Goal: Find specific page/section: Find specific page/section

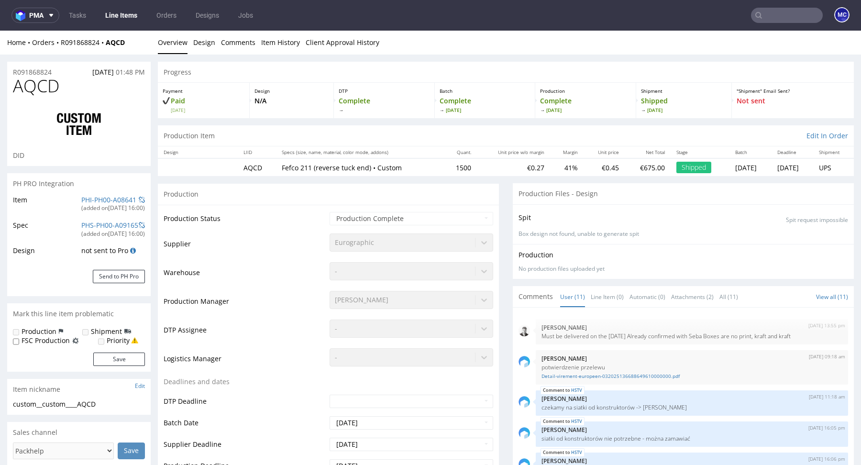
scroll to position [211, 0]
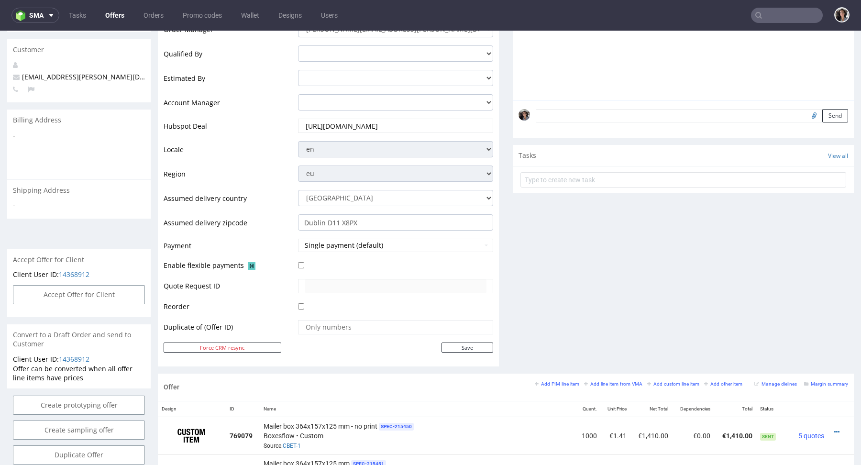
scroll to position [496, 0]
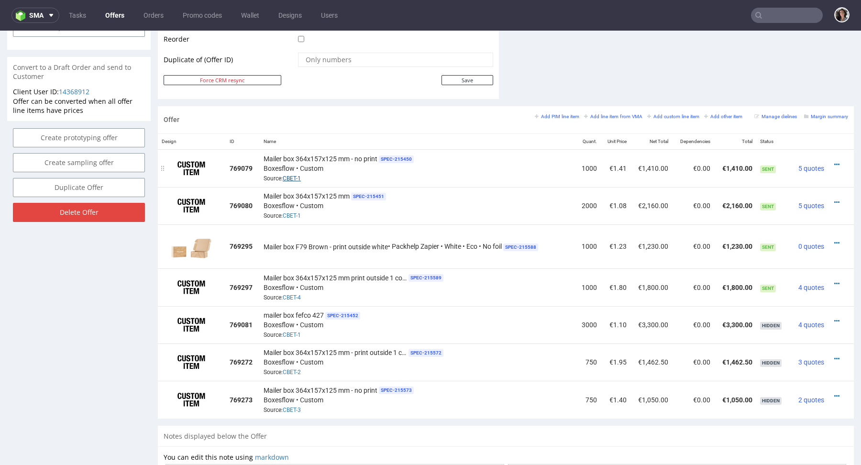
click at [297, 175] on link "CBET-1" at bounding box center [292, 178] width 18 height 7
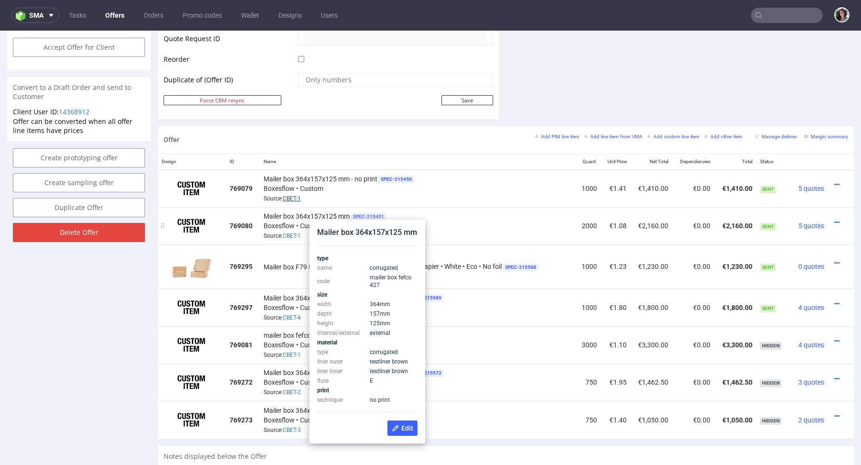
scroll to position [472, 0]
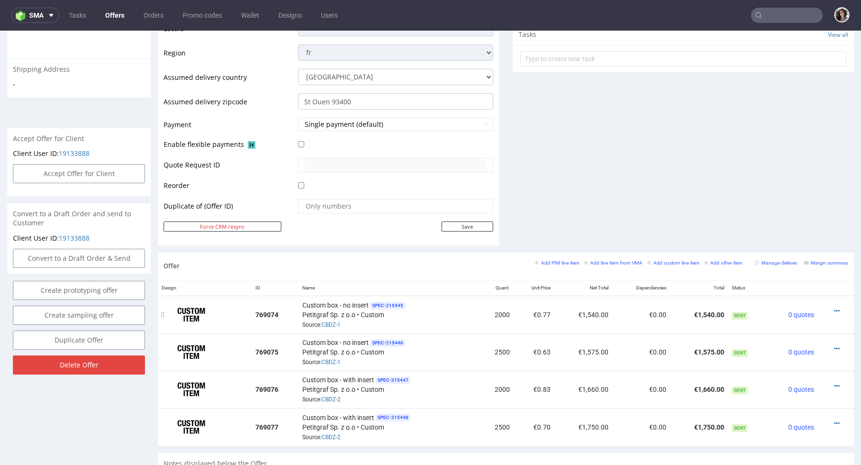
scroll to position [401, 0]
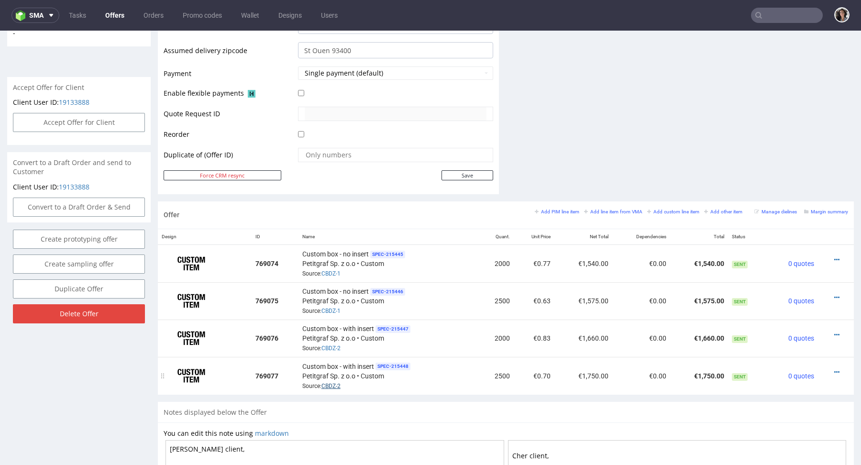
click at [336, 383] on link "CBDZ-2" at bounding box center [330, 386] width 19 height 7
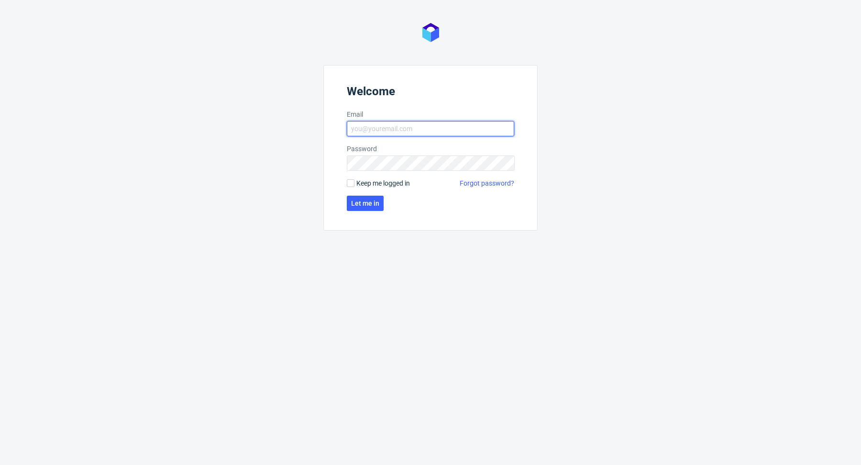
type input "[PERSON_NAME][EMAIL_ADDRESS][PERSON_NAME][DOMAIN_NAME]"
click at [360, 214] on form "Welcome Email cristina.martinez@packhelp.com Password Keep me logged in Forgot …" at bounding box center [430, 147] width 214 height 165
click at [360, 209] on button "Let me in" at bounding box center [365, 203] width 37 height 15
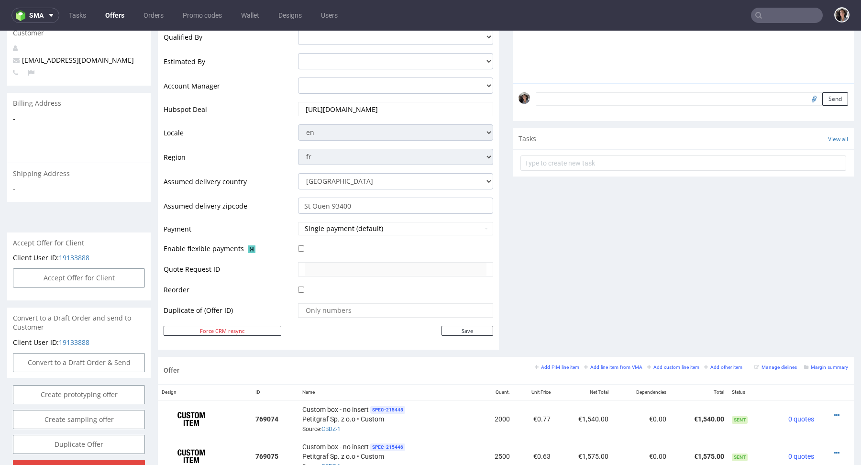
scroll to position [530, 0]
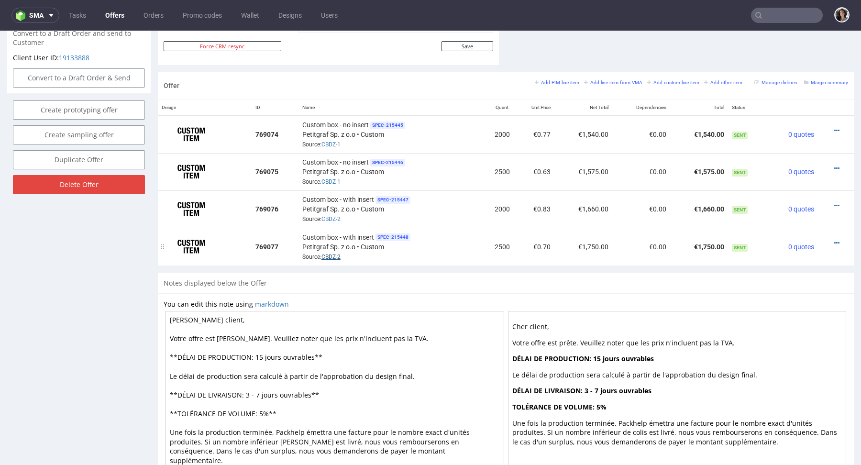
click at [330, 255] on link "CBDZ-2" at bounding box center [330, 256] width 19 height 7
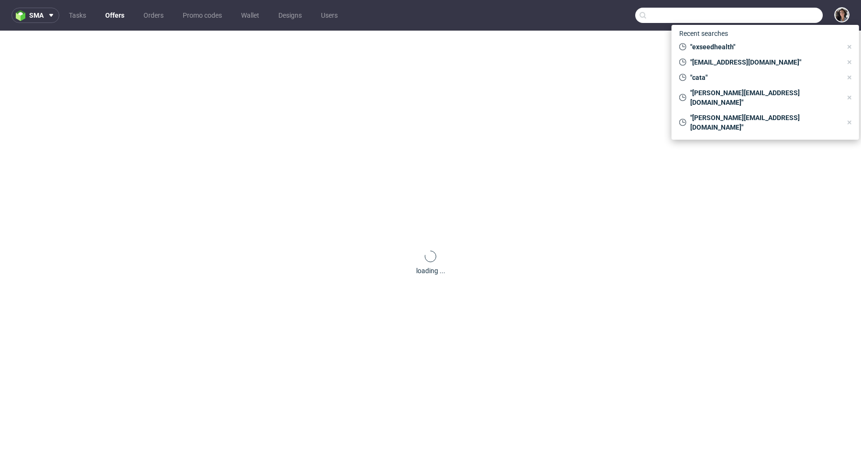
click at [789, 15] on input "text" at bounding box center [728, 15] width 187 height 15
paste input "R091868824"
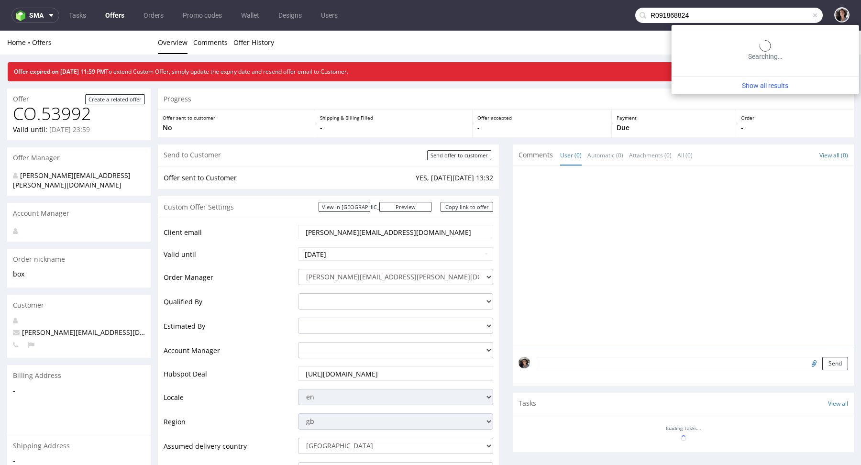
type input "R091868824"
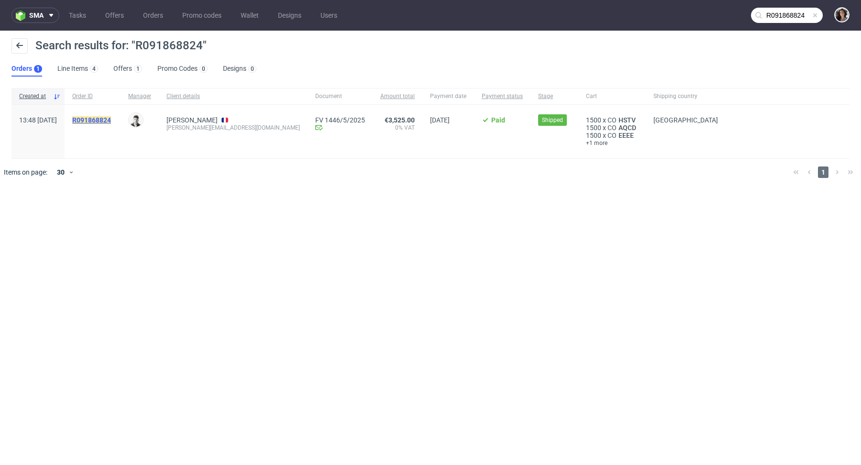
click at [111, 121] on mark "R091868824" at bounding box center [91, 120] width 39 height 8
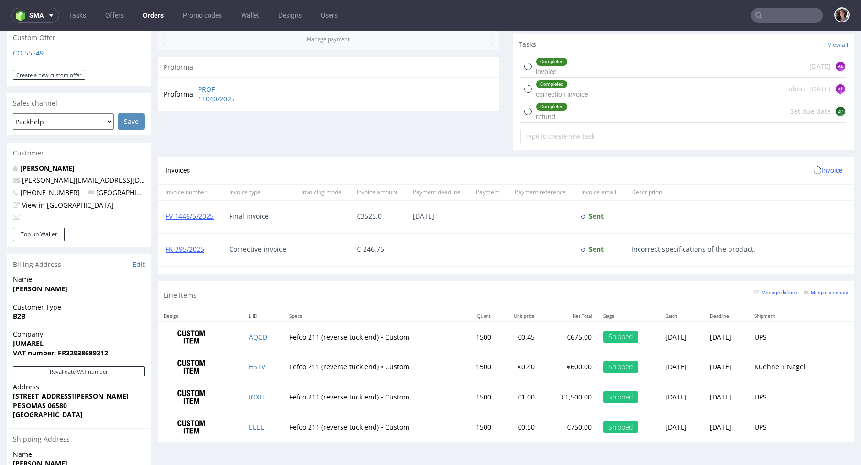
scroll to position [395, 0]
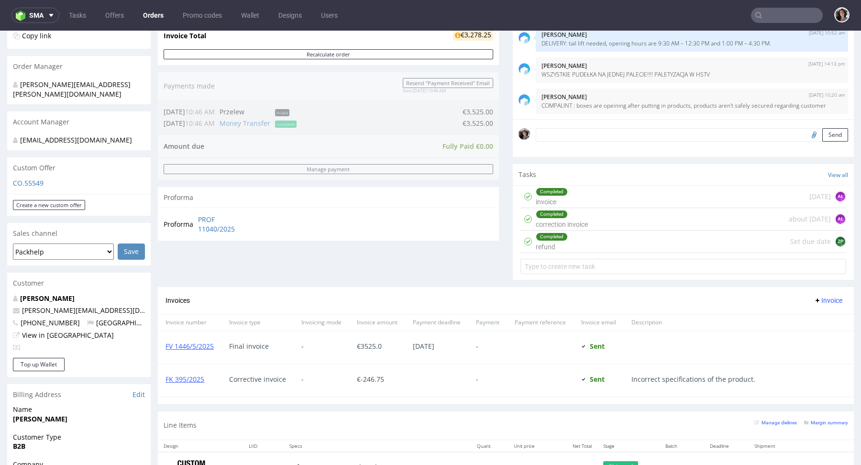
scroll to position [192, 0]
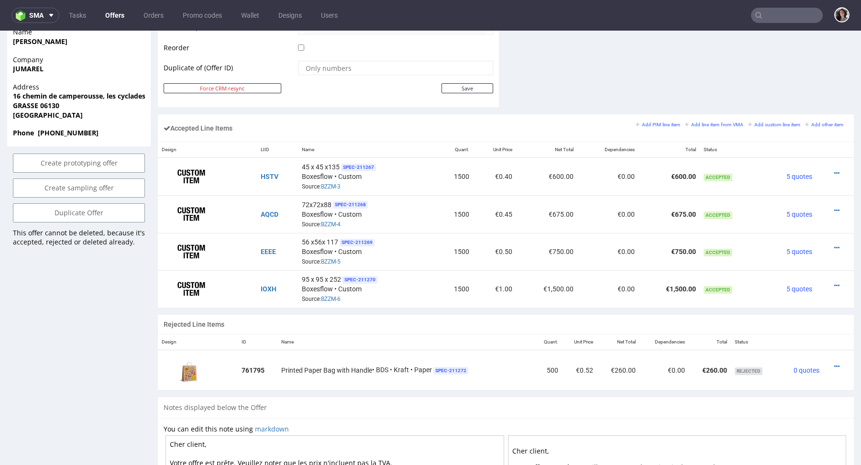
scroll to position [410, 0]
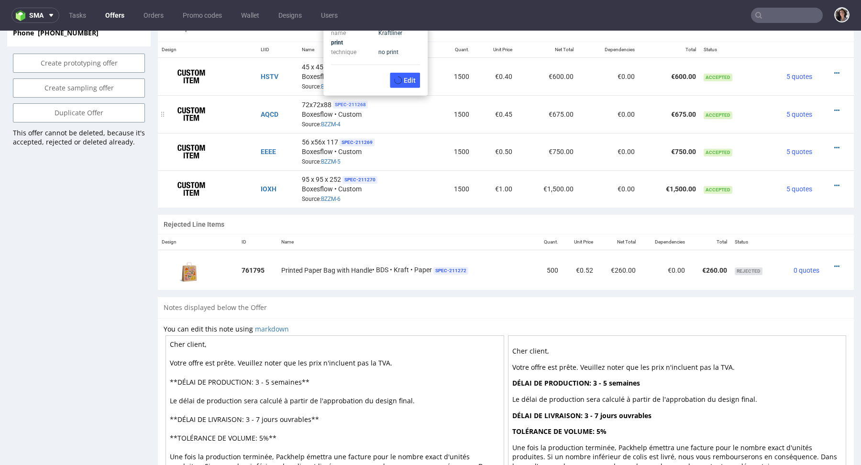
scroll to position [577, 0]
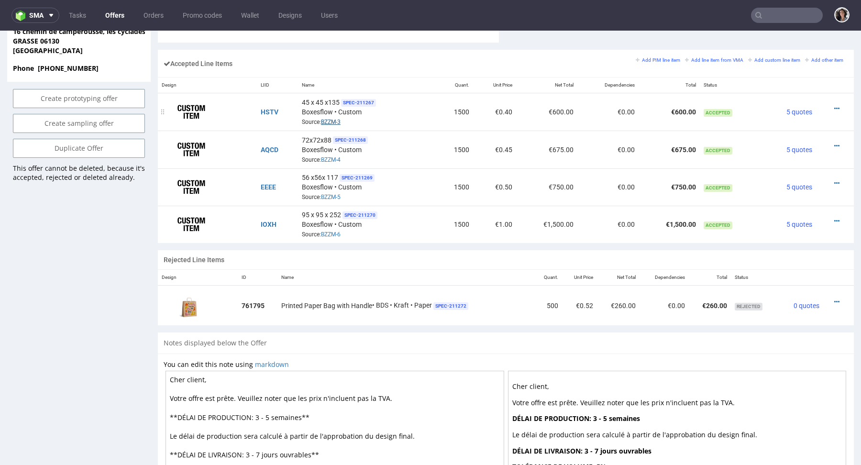
click at [329, 121] on link "BZZM-3" at bounding box center [331, 122] width 20 height 7
click at [335, 119] on link "BZZM-3" at bounding box center [331, 122] width 20 height 7
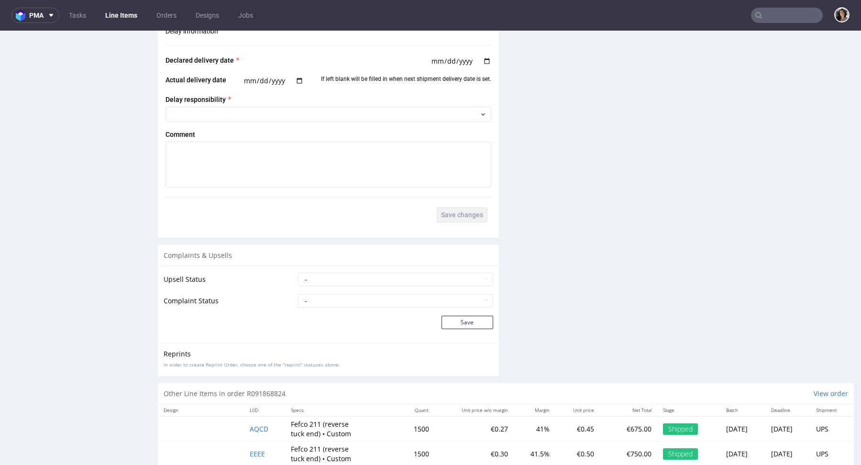
scroll to position [1568, 0]
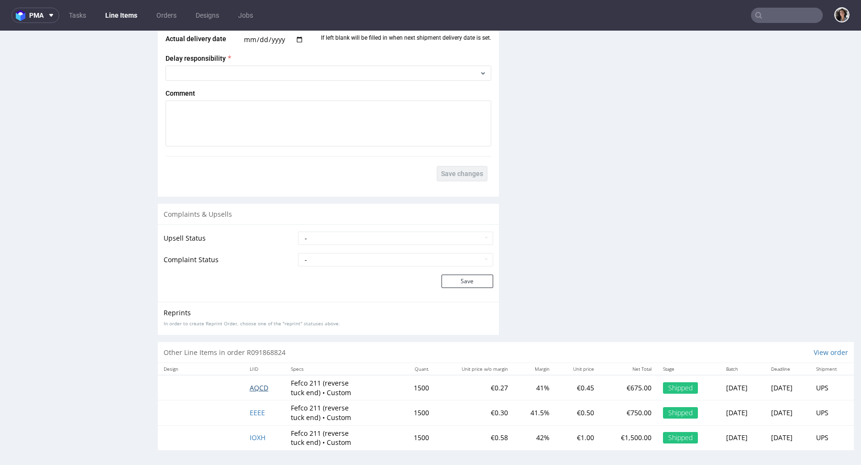
click at [251, 383] on span "AQCD" at bounding box center [259, 387] width 19 height 9
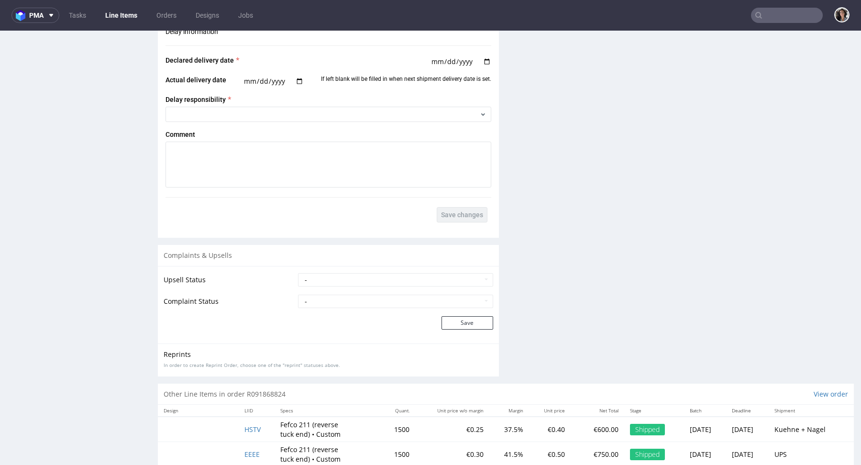
scroll to position [1510, 0]
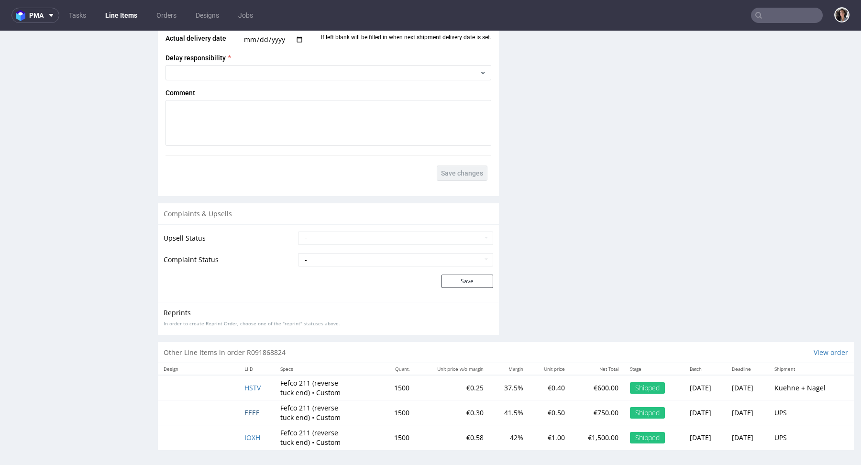
click at [246, 409] on span "EEEE" at bounding box center [251, 412] width 15 height 9
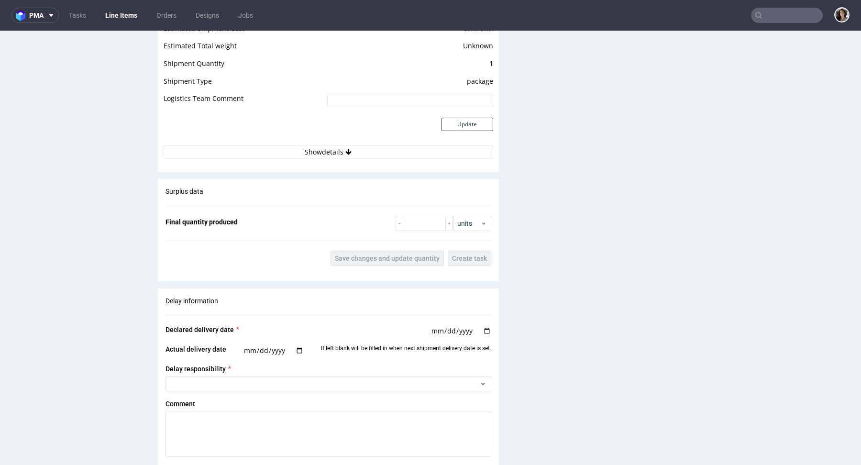
scroll to position [1510, 0]
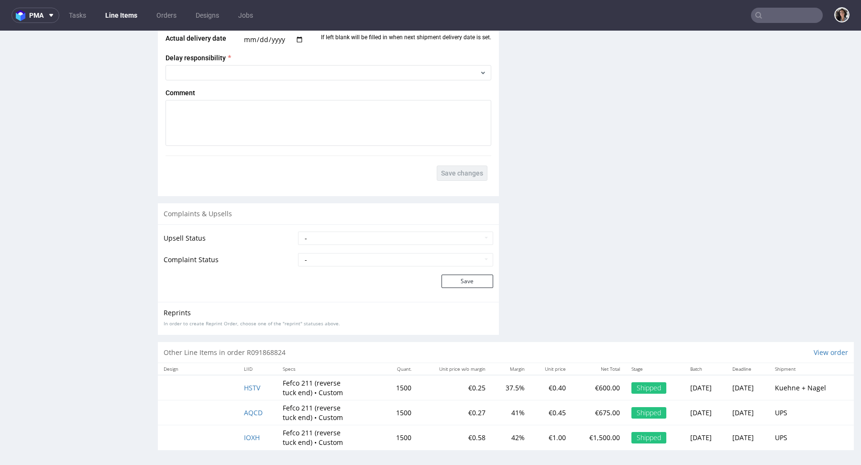
click at [247, 438] on td "IOXH" at bounding box center [257, 437] width 38 height 25
click at [247, 437] on span "IOXH" at bounding box center [252, 437] width 16 height 9
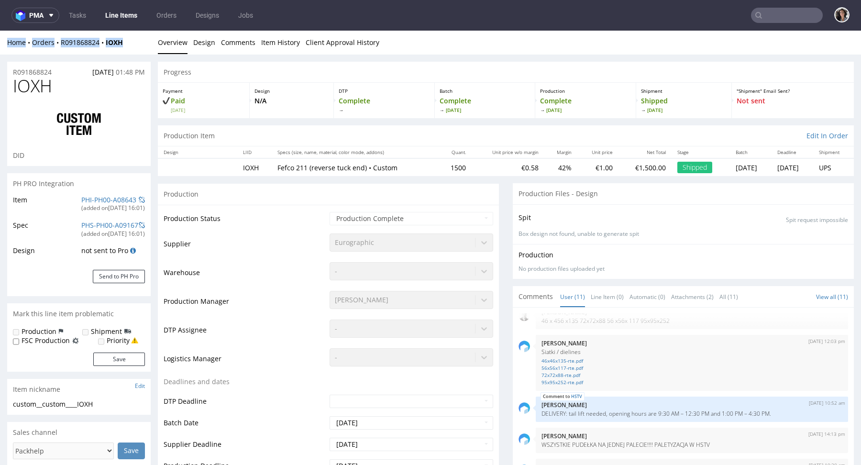
drag, startPoint x: 60, startPoint y: 34, endPoint x: 98, endPoint y: 49, distance: 40.1
click at [98, 49] on div "Home Orders R091868824 IOXH Overview Design Comments Item History Client Approv…" at bounding box center [430, 43] width 861 height 24
click at [106, 49] on div "Home Orders R091868824 IOXH Overview Design Comments Item History Client Approv…" at bounding box center [430, 43] width 861 height 24
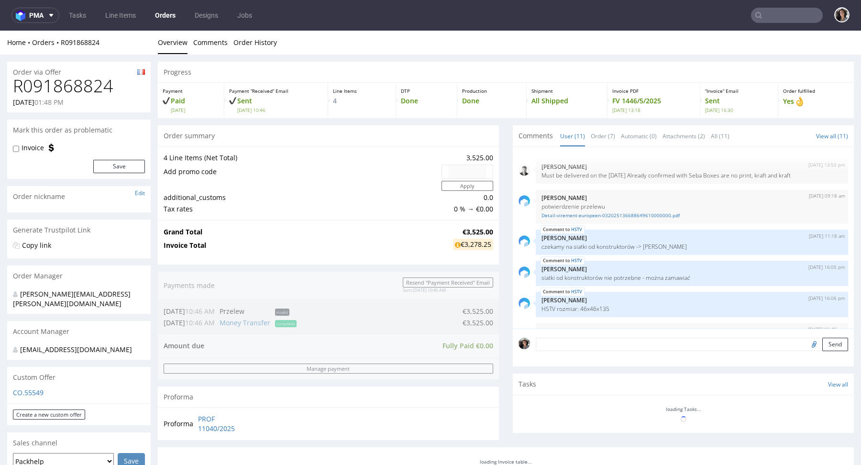
scroll to position [211, 0]
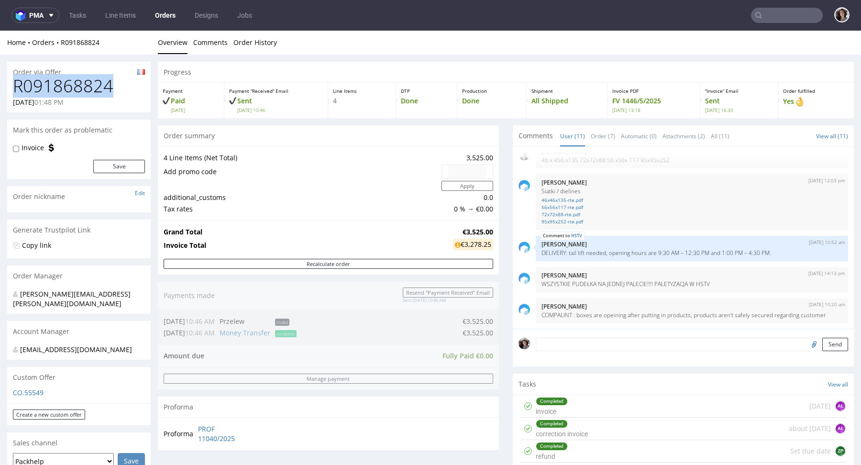
drag, startPoint x: 114, startPoint y: 91, endPoint x: 7, endPoint y: 91, distance: 106.6
click at [7, 91] on div "R091868824 16.05.2025 01:48 PM" at bounding box center [78, 95] width 143 height 36
copy h1 "R091868824"
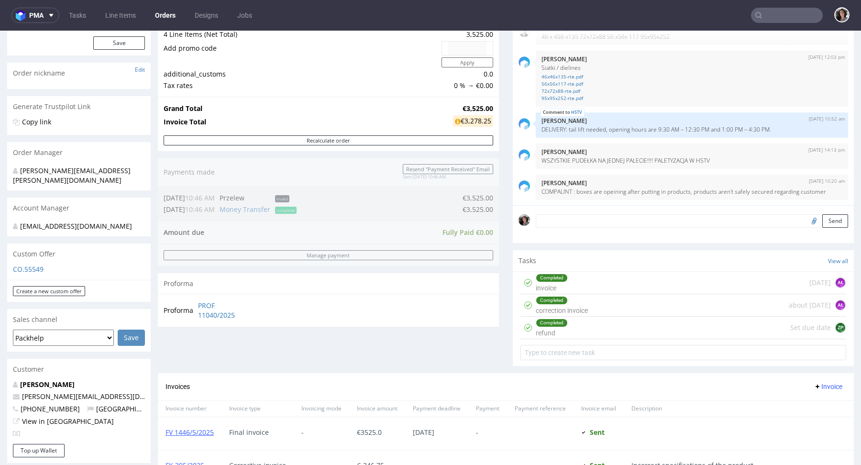
scroll to position [0, 0]
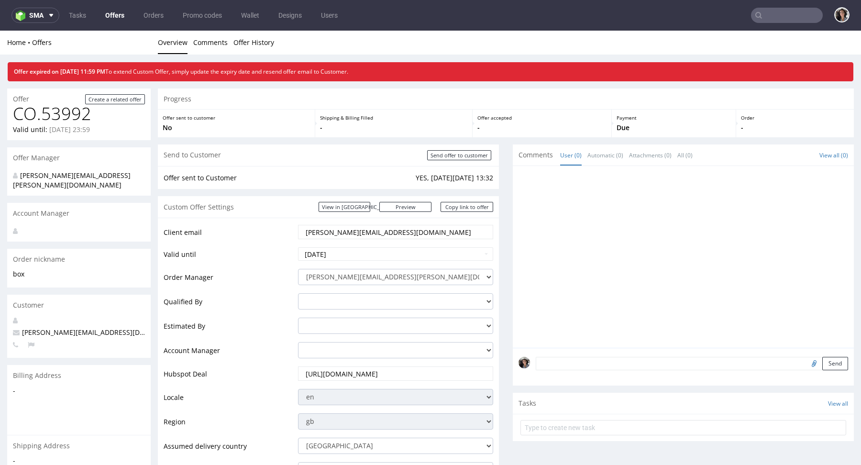
click at [766, 22] on input "text" at bounding box center [787, 15] width 72 height 15
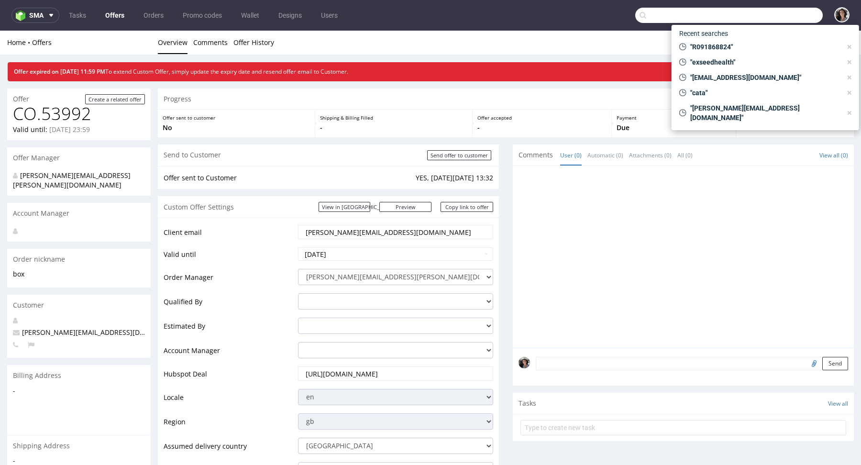
paste input "jenna@cloudandcuckoo.com"
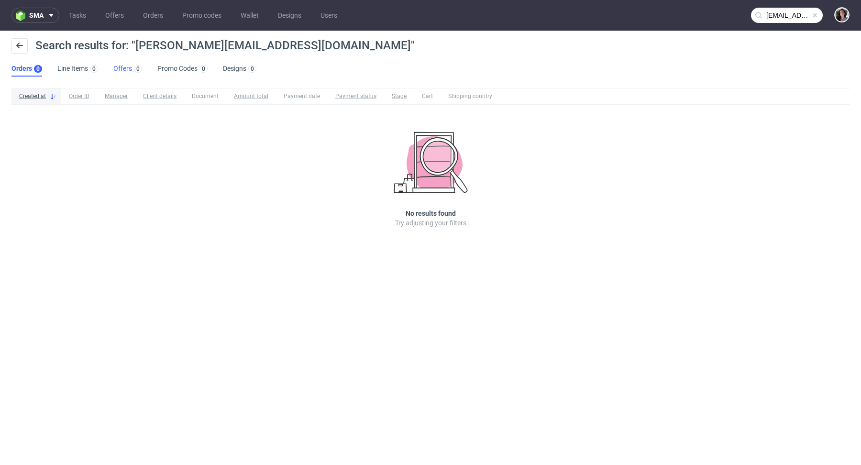
click at [123, 73] on link "Offers 0" at bounding box center [127, 68] width 29 height 15
click at [783, 24] on nav "sma Tasks Offers Orders Promo codes Wallet Designs Users jenna@cloudandcuckoo.c…" at bounding box center [430, 15] width 861 height 31
click at [780, 21] on input "jenna@cloudandcuckoo.com" at bounding box center [787, 15] width 72 height 15
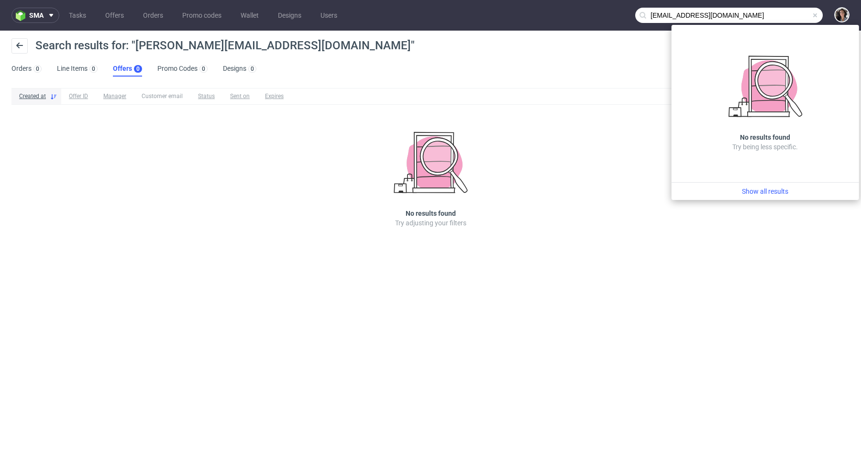
drag, startPoint x: 667, startPoint y: 16, endPoint x: 632, endPoint y: 16, distance: 34.9
click at [632, 16] on nav "sma Tasks Offers Orders Promo codes Wallet Designs Users jenna@cloudandcuckoo.c…" at bounding box center [430, 15] width 861 height 31
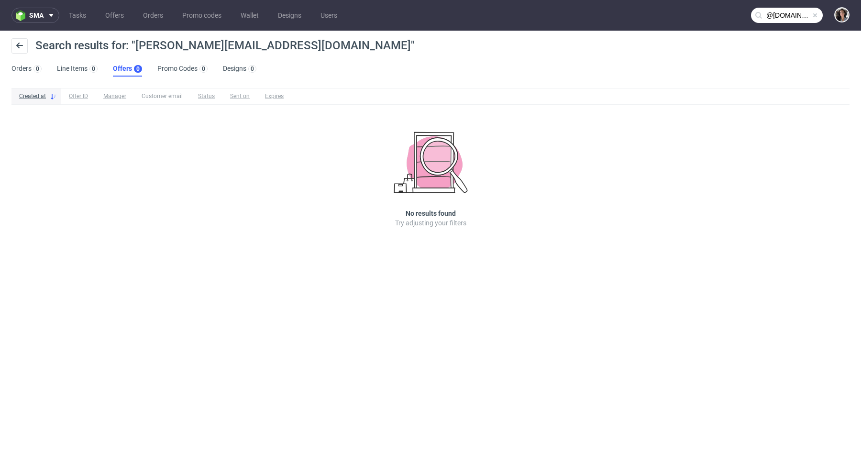
type input "@cloudandcuckoo.com"
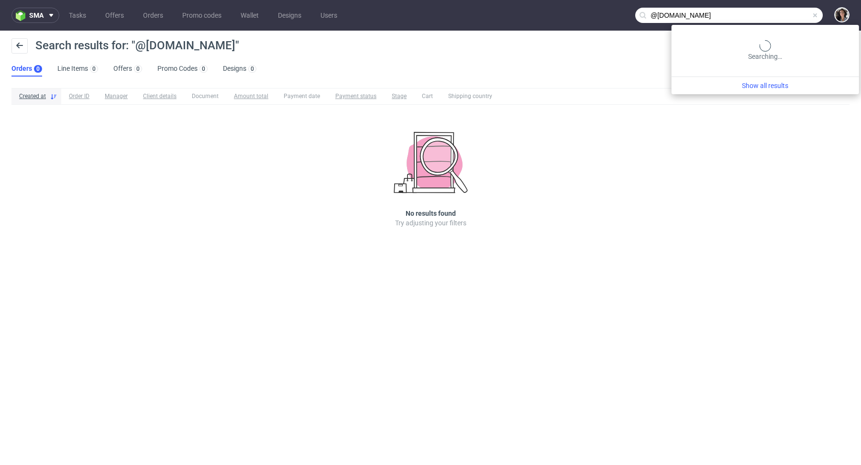
click at [799, 19] on input "@cloudandcuckoo.com" at bounding box center [728, 15] width 187 height 15
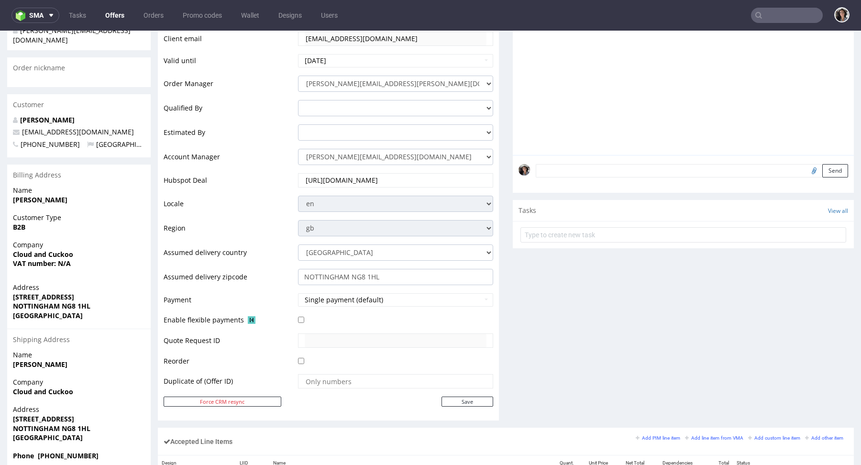
scroll to position [476, 0]
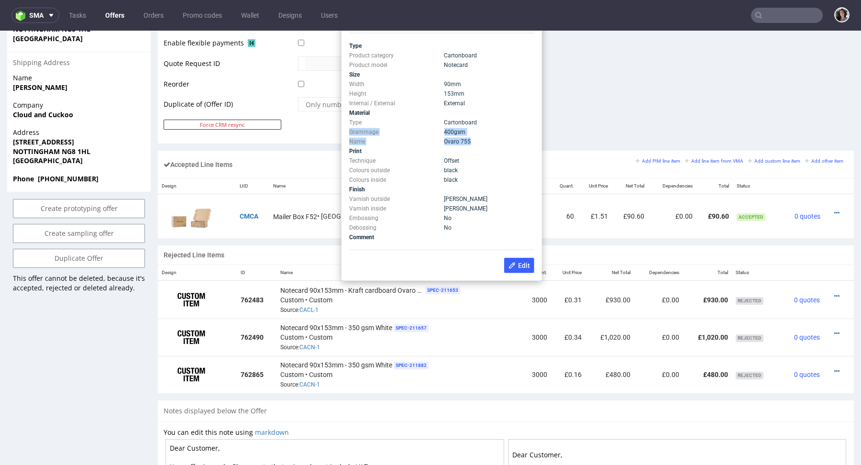
drag, startPoint x: 473, startPoint y: 143, endPoint x: 412, endPoint y: 128, distance: 63.1
click at [412, 128] on tbody "Type Product category Cartonboard Product model Notecard Size Width 90 mm Heigh…" at bounding box center [441, 141] width 185 height 201
copy tbody "Grammage 400 gsm Name Ovaro 755"
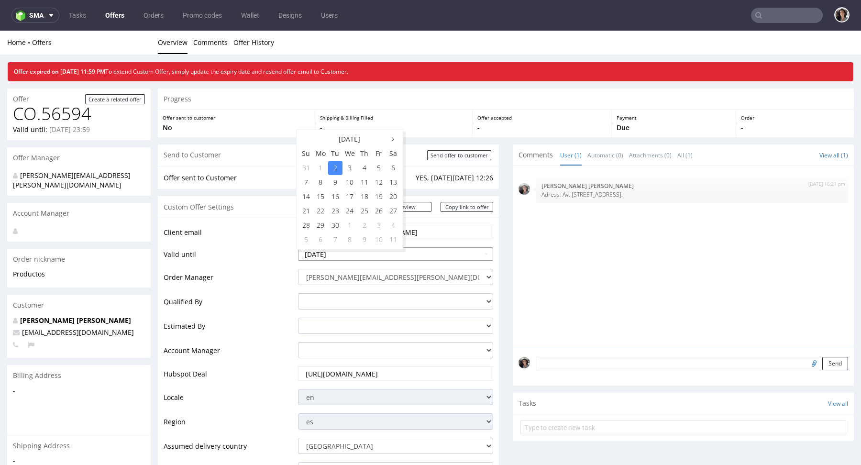
click at [378, 253] on input "[DATE]" at bounding box center [395, 253] width 195 height 13
click at [376, 167] on td "5" at bounding box center [379, 168] width 14 height 14
type input "[DATE]"
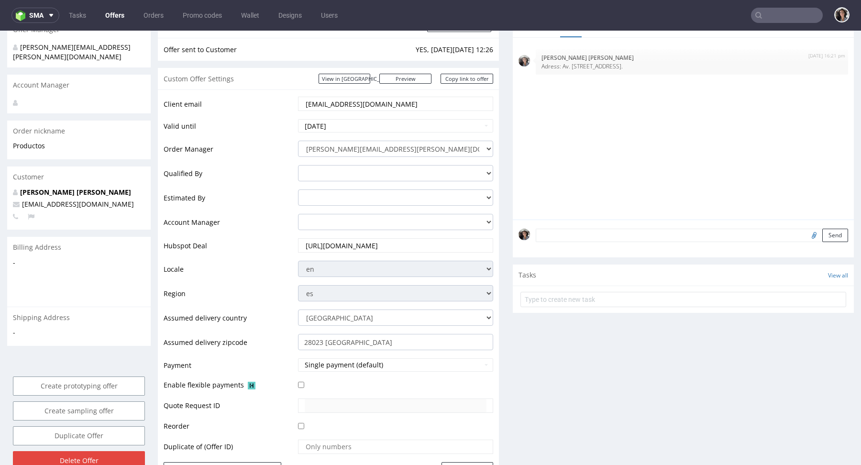
scroll to position [346, 0]
